Goal: Task Accomplishment & Management: Manage account settings

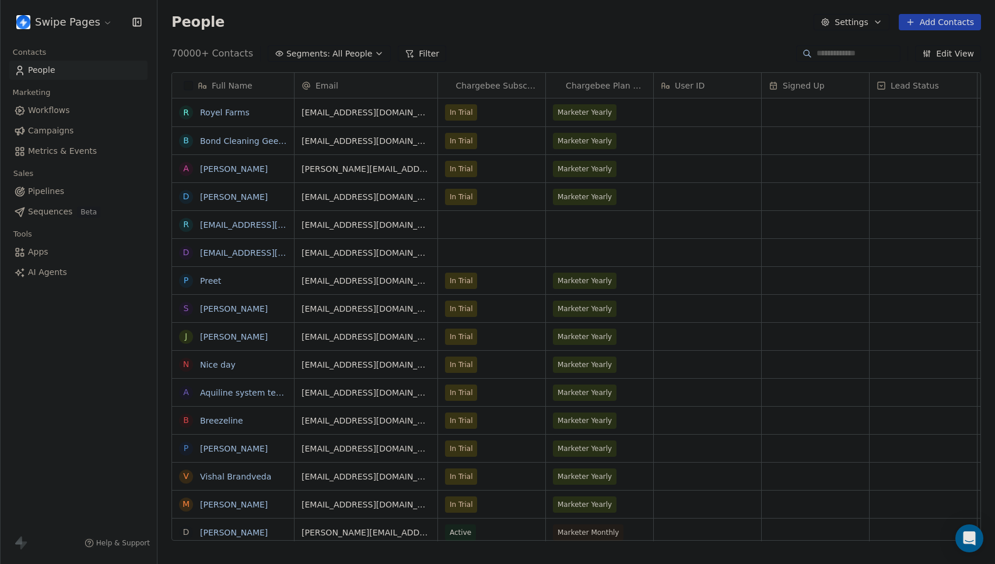
scroll to position [488, 829]
click at [70, 26] on html "Swipe Pages Contacts People Marketing Workflows Campaigns Metrics & Events Sale…" at bounding box center [497, 282] width 995 height 564
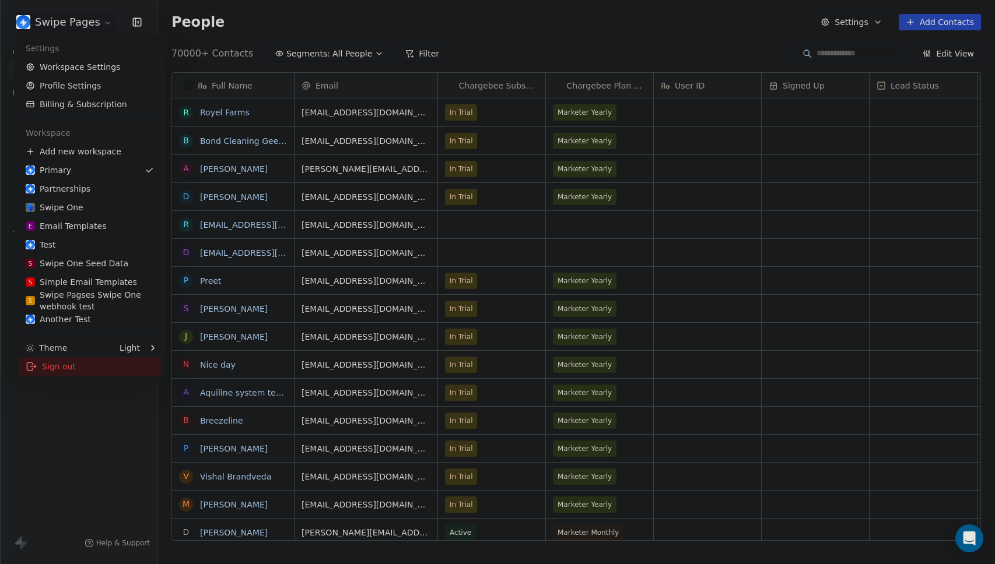
click at [69, 365] on div "Sign out" at bounding box center [90, 366] width 142 height 19
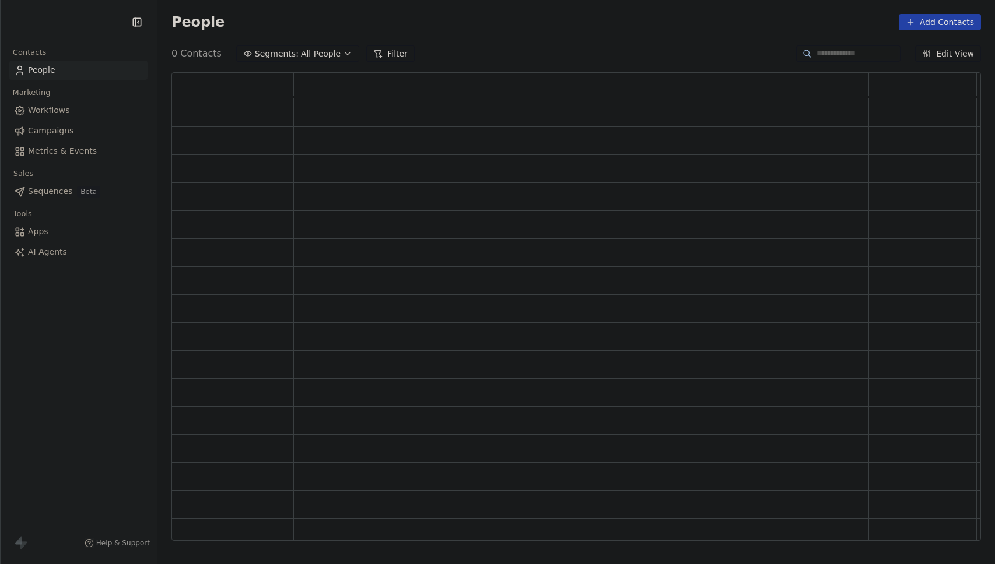
scroll to position [460, 801]
